Goal: Information Seeking & Learning: Check status

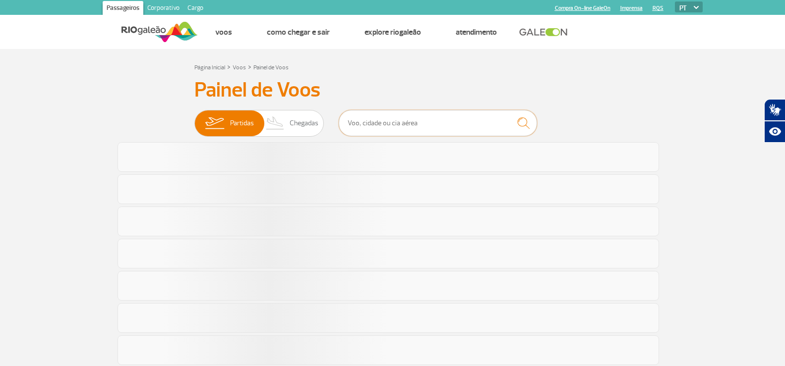
click at [355, 129] on input "text" at bounding box center [438, 123] width 198 height 26
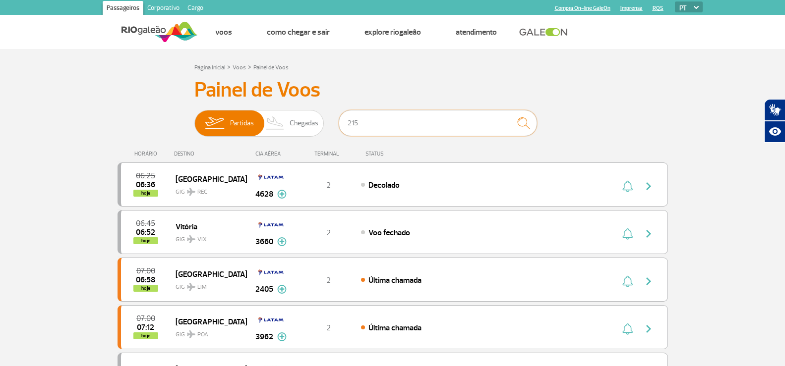
type input "215"
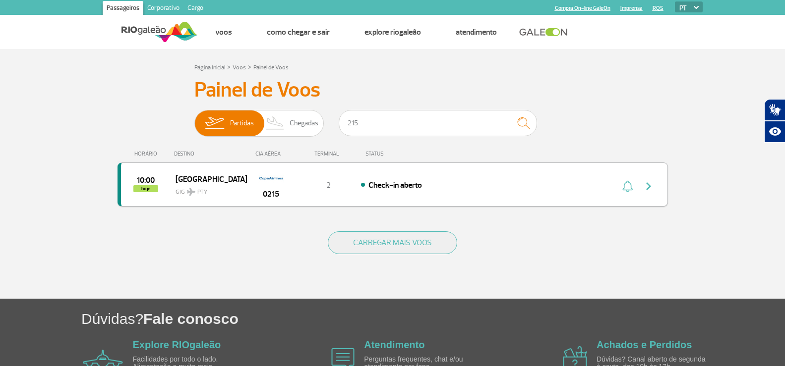
click at [319, 191] on div "10:00 hoje Panama GIG PTY 0215 2 Check-in aberto" at bounding box center [392, 185] width 550 height 44
click at [333, 181] on div "2" at bounding box center [327, 184] width 65 height 11
click at [418, 192] on div "10:00 hoje Panama GIG PTY 0215 2 Check-in aberto" at bounding box center [392, 185] width 550 height 44
click at [427, 191] on div "10:00 hoje Panama GIG PTY 0215 2 Check-in aberto" at bounding box center [392, 185] width 550 height 44
click at [427, 182] on div "Check-in aberto" at bounding box center [470, 184] width 219 height 11
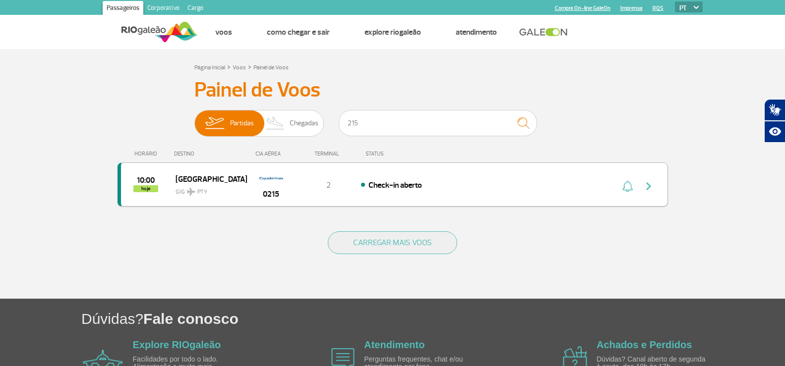
click at [427, 182] on div "Check-in aberto" at bounding box center [470, 184] width 219 height 11
click at [497, 186] on div "Check-in aberto" at bounding box center [470, 184] width 219 height 11
click at [644, 177] on button "button" at bounding box center [650, 185] width 23 height 16
click at [640, 182] on button "button" at bounding box center [650, 185] width 23 height 16
click at [399, 128] on input "215" at bounding box center [438, 123] width 198 height 26
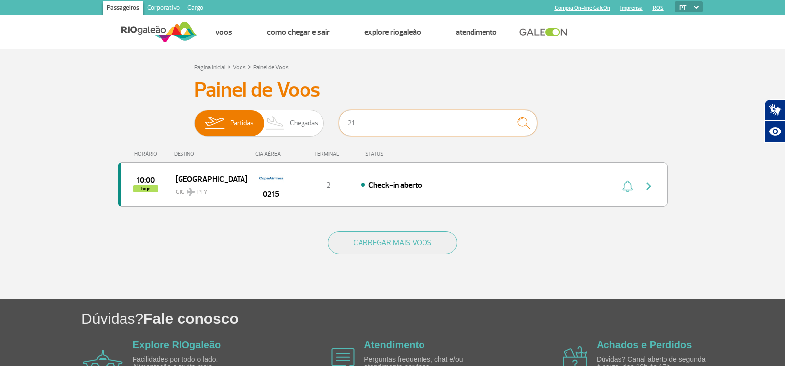
type input "2"
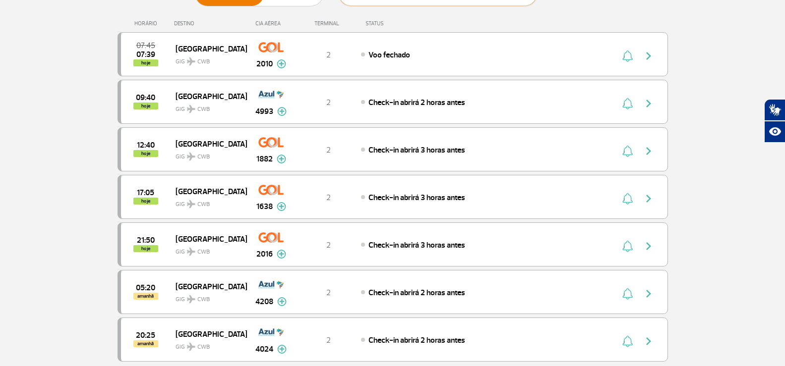
scroll to position [149, 0]
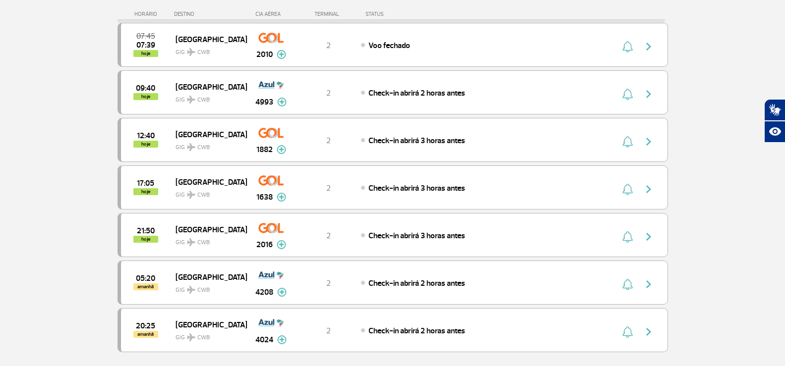
type input "[GEOGRAPHIC_DATA]"
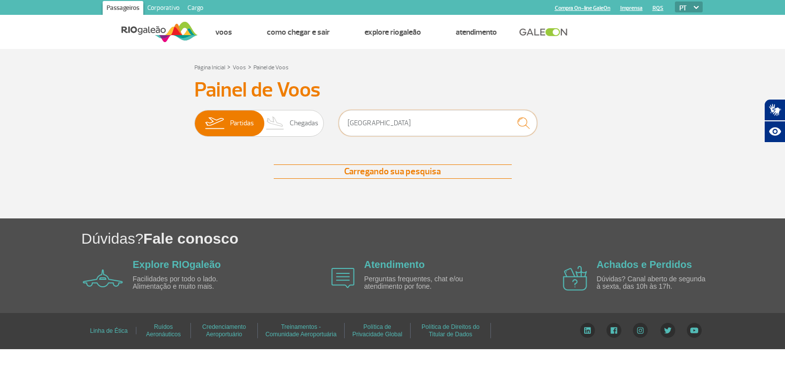
scroll to position [0, 0]
